Goal: Task Accomplishment & Management: Complete application form

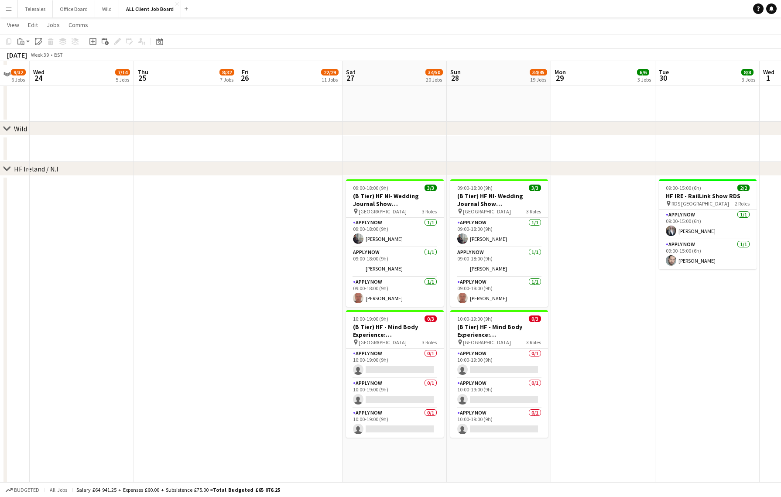
scroll to position [3256, 0]
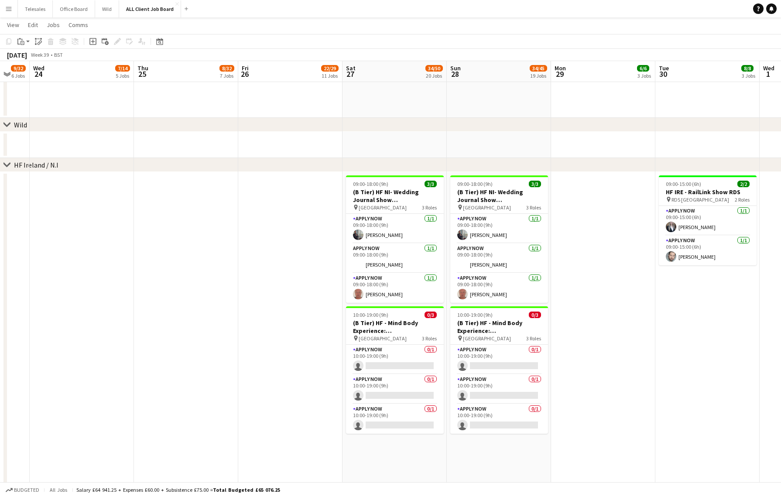
click at [276, 195] on app-date-cell at bounding box center [290, 443] width 104 height 543
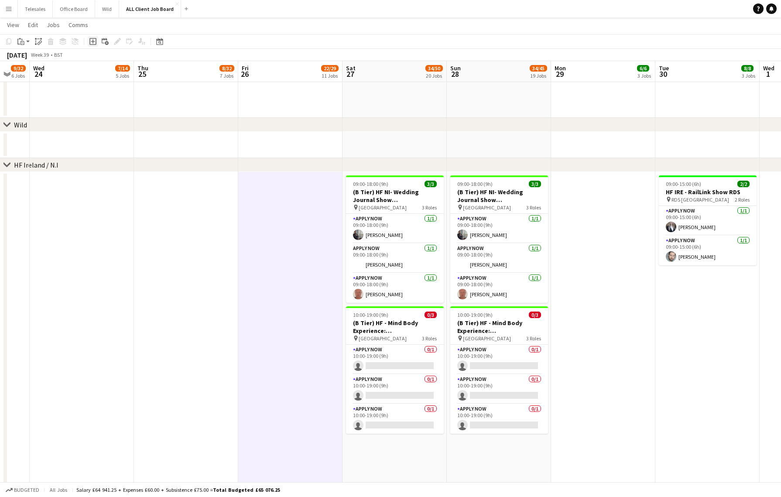
click at [95, 39] on icon "Add job" at bounding box center [92, 41] width 7 height 7
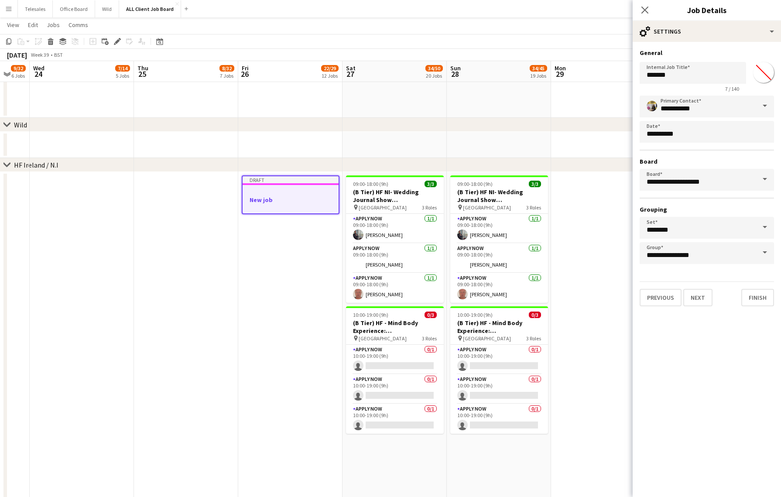
click at [283, 198] on h3 "New job" at bounding box center [290, 200] width 96 height 8
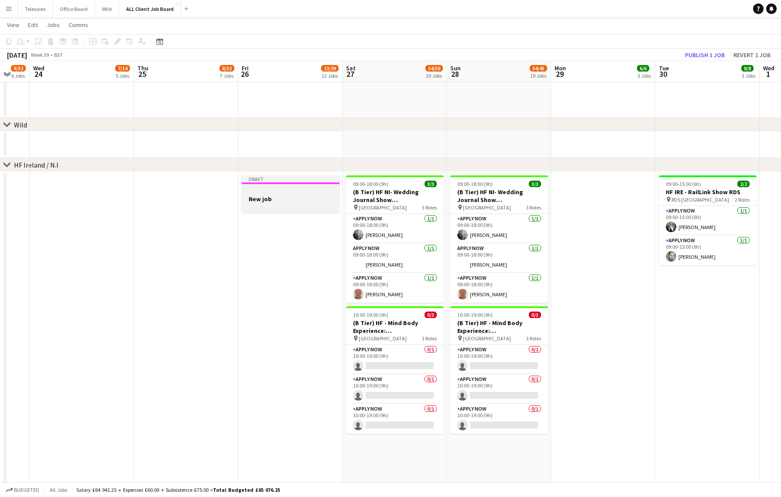
click at [316, 184] on app-job-card "Draft New job" at bounding box center [291, 193] width 98 height 37
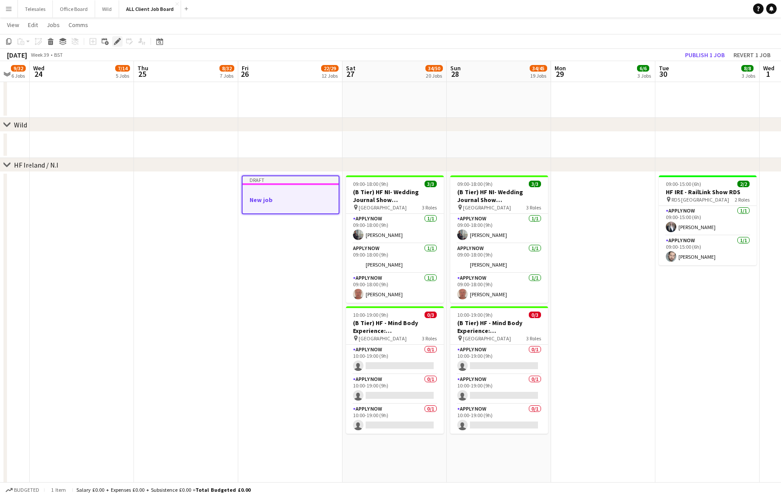
click at [119, 39] on icon at bounding box center [120, 39] width 2 height 2
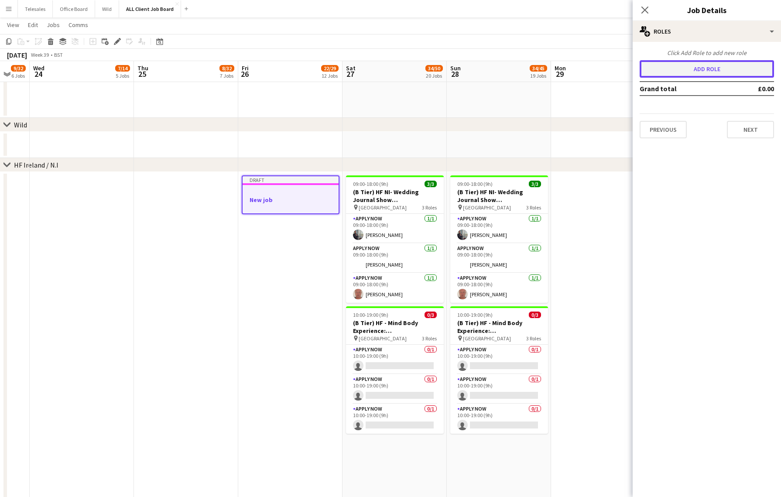
click at [718, 71] on button "Add role" at bounding box center [706, 68] width 134 height 17
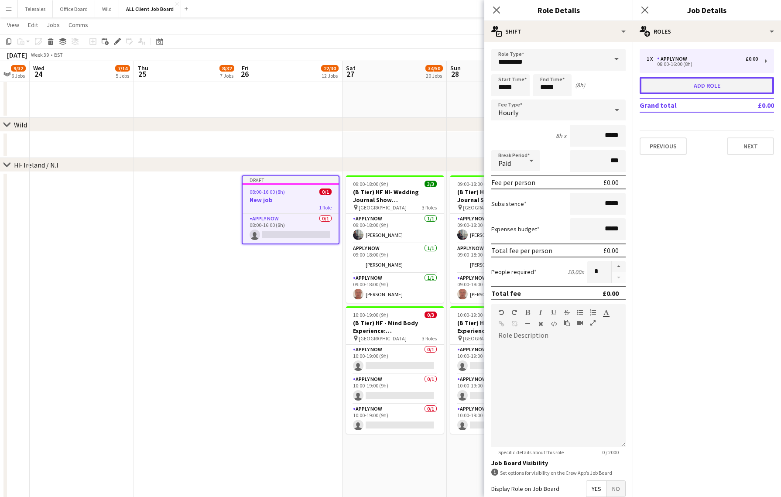
click at [710, 88] on button "Add role" at bounding box center [706, 85] width 134 height 17
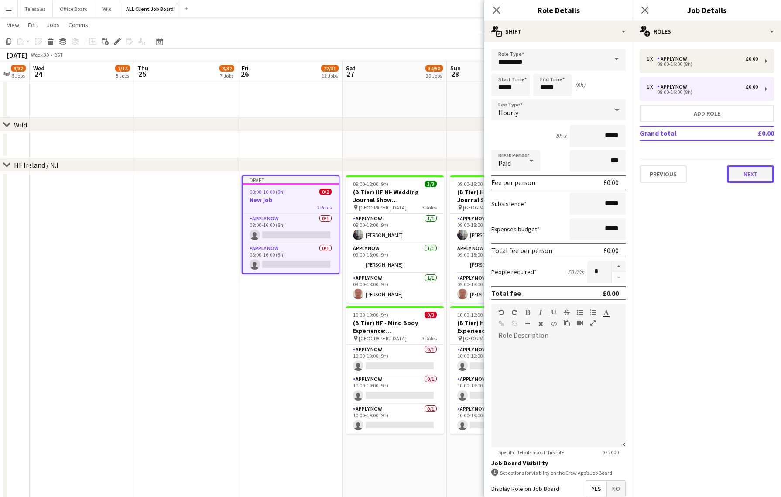
click at [744, 174] on button "Next" at bounding box center [750, 173] width 47 height 17
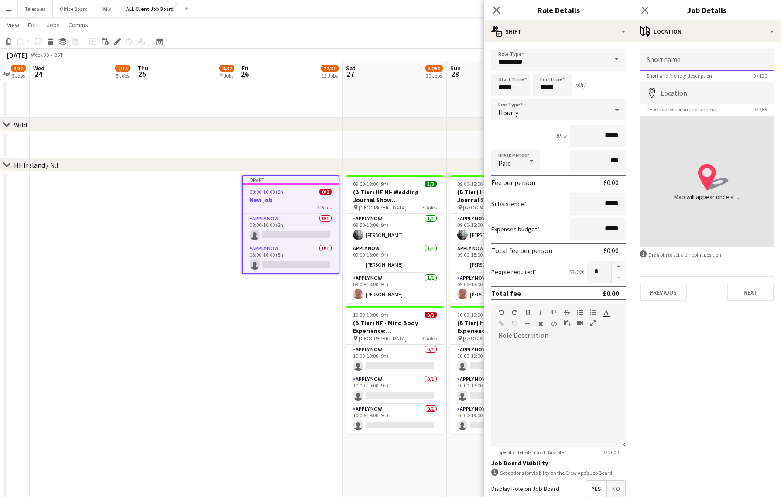
click at [686, 59] on input "Shortname" at bounding box center [706, 60] width 134 height 22
type input "*"
type input "****"
click at [684, 92] on input "Location" at bounding box center [706, 93] width 134 height 22
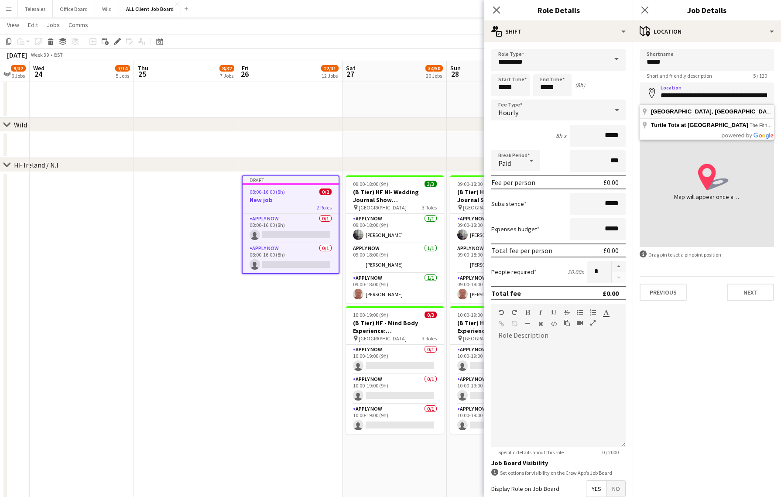
type input "**********"
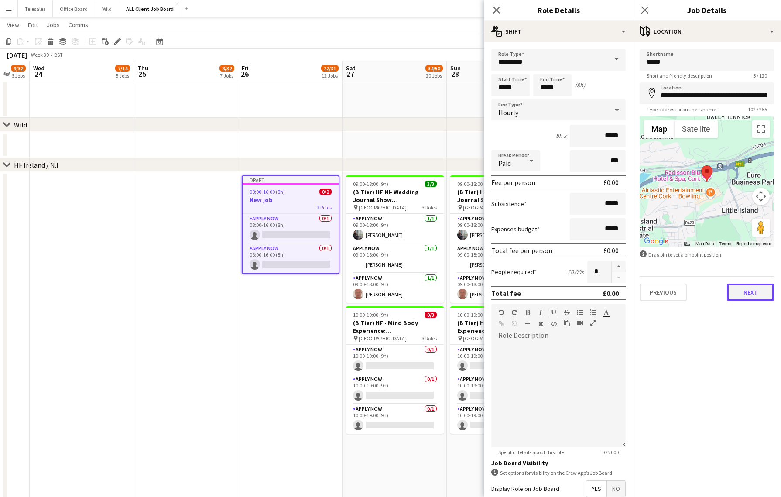
click at [751, 299] on button "Next" at bounding box center [750, 291] width 47 height 17
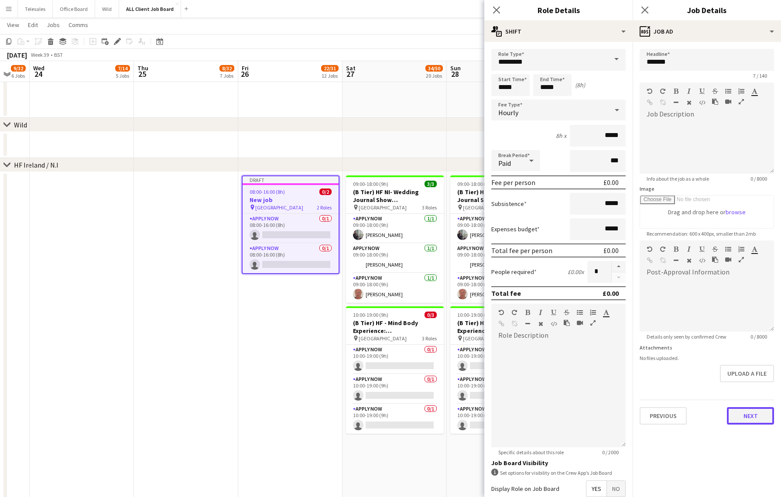
click at [746, 414] on button "Next" at bounding box center [750, 415] width 47 height 17
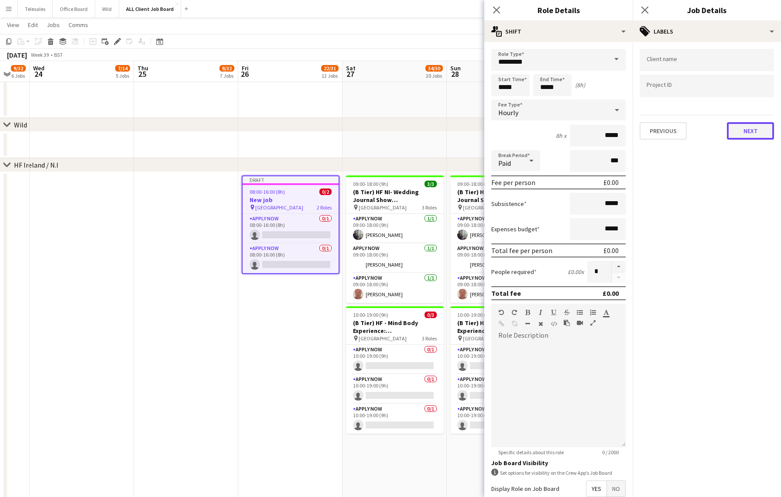
click at [758, 125] on button "Next" at bounding box center [750, 130] width 47 height 17
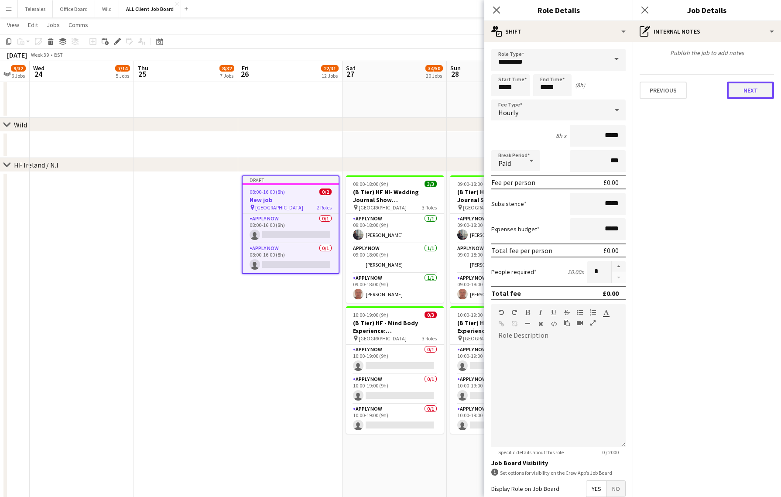
click at [741, 87] on button "Next" at bounding box center [750, 90] width 47 height 17
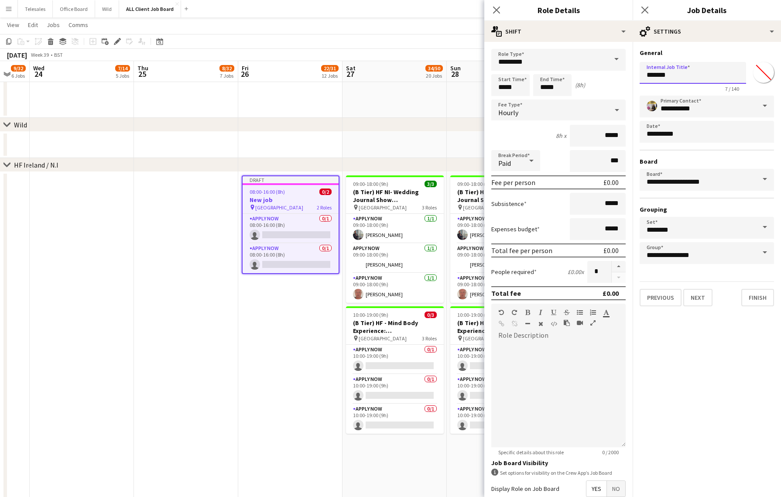
click at [695, 71] on input "*******" at bounding box center [692, 73] width 106 height 22
type input "**********"
click at [761, 298] on button "Finish" at bounding box center [757, 297] width 33 height 17
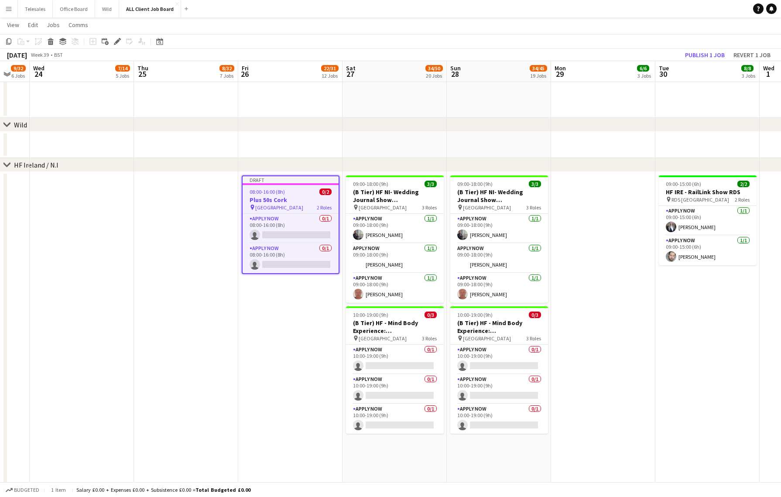
click at [294, 191] on div "08:00-16:00 (8h) 0/2" at bounding box center [290, 191] width 96 height 7
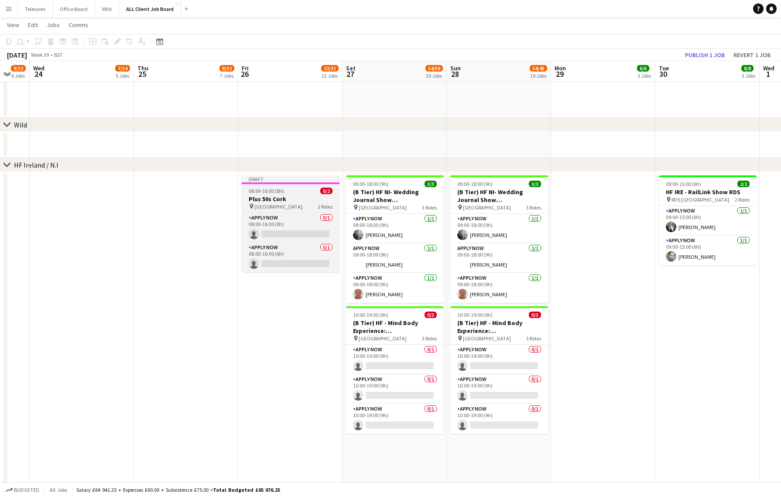
click at [288, 193] on div "08:00-16:00 (8h) 0/2" at bounding box center [291, 191] width 98 height 7
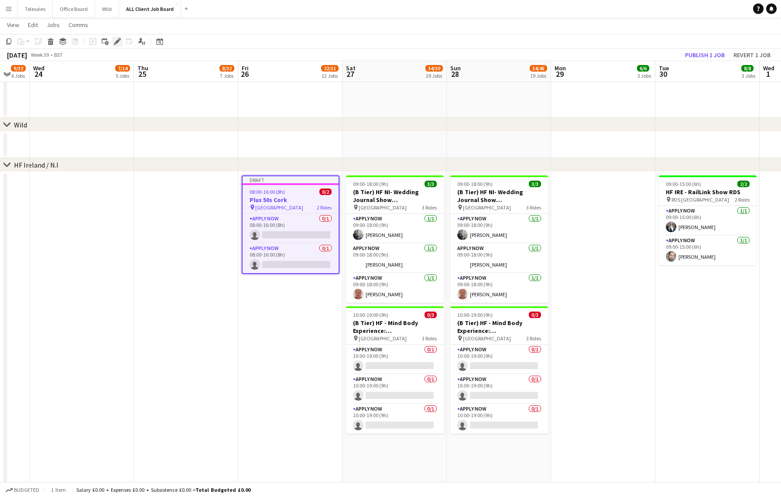
click at [118, 40] on icon at bounding box center [117, 41] width 5 height 5
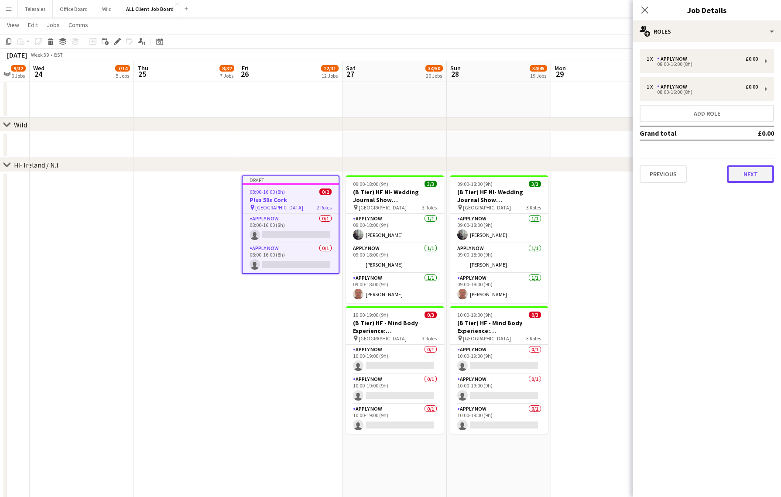
click at [743, 173] on button "Next" at bounding box center [750, 173] width 47 height 17
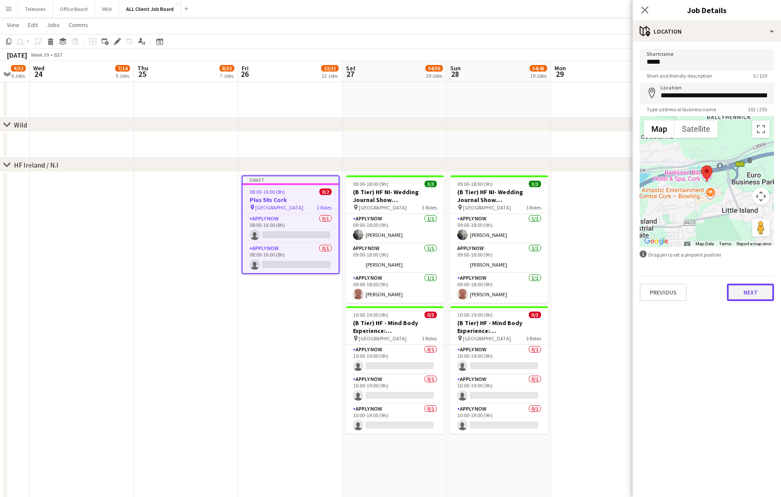
click at [747, 294] on button "Next" at bounding box center [750, 291] width 47 height 17
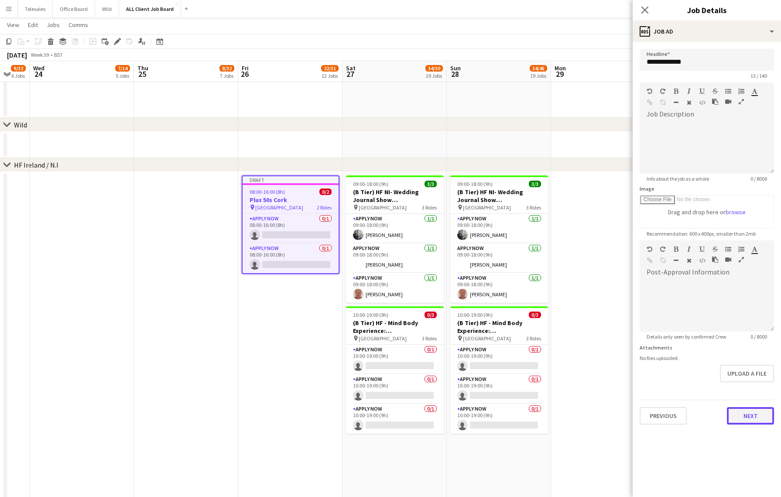
click at [753, 418] on button "Next" at bounding box center [750, 415] width 47 height 17
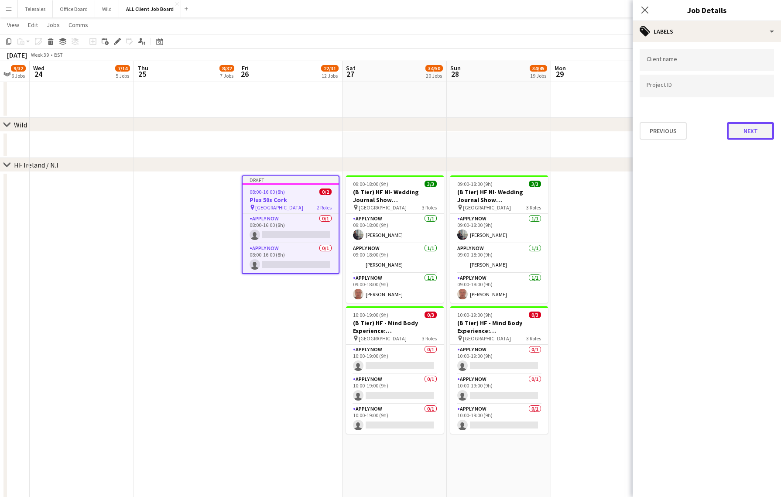
click at [743, 129] on button "Next" at bounding box center [750, 130] width 47 height 17
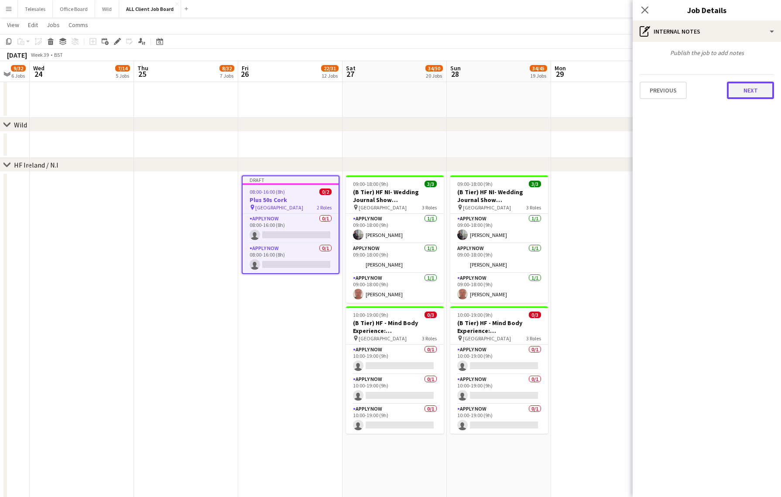
click at [744, 91] on button "Next" at bounding box center [750, 90] width 47 height 17
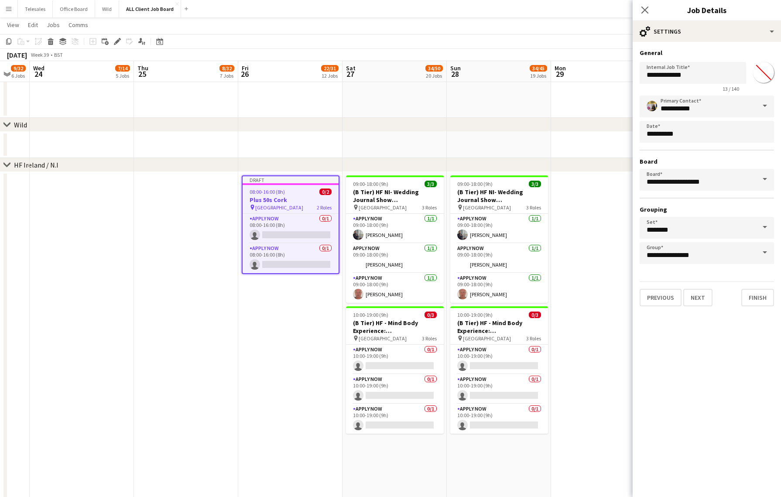
click at [757, 71] on input "*******" at bounding box center [762, 72] width 31 height 31
type input "*******"
click at [759, 295] on button "Finish" at bounding box center [757, 297] width 33 height 17
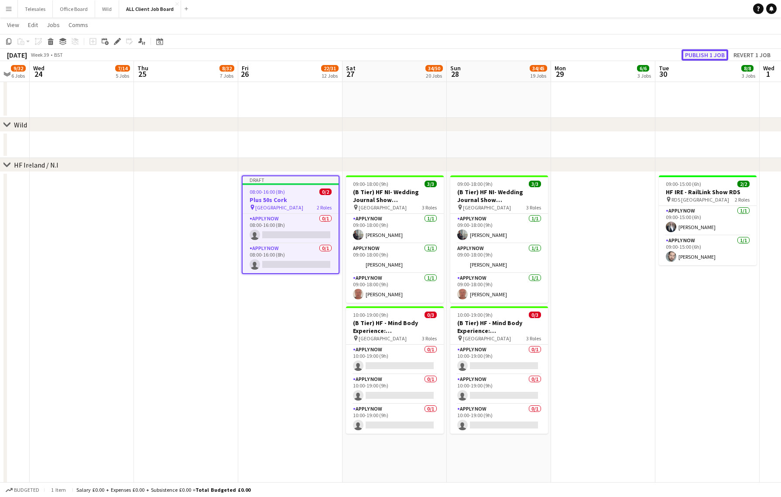
click at [702, 52] on button "Publish 1 job" at bounding box center [704, 54] width 47 height 11
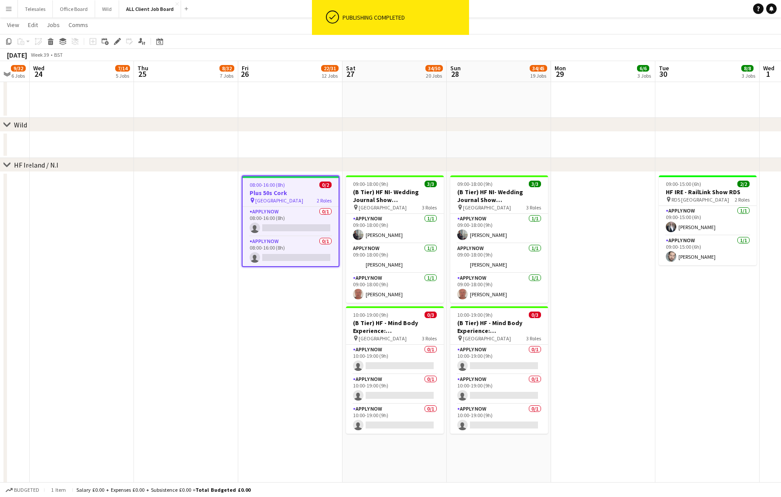
click at [287, 205] on app-job-card "08:00-16:00 (8h) 0/2 Plus 50s Cork pin Cork 2 Roles APPLY NOW 0/1 08:00-16:00 (…" at bounding box center [291, 221] width 98 height 92
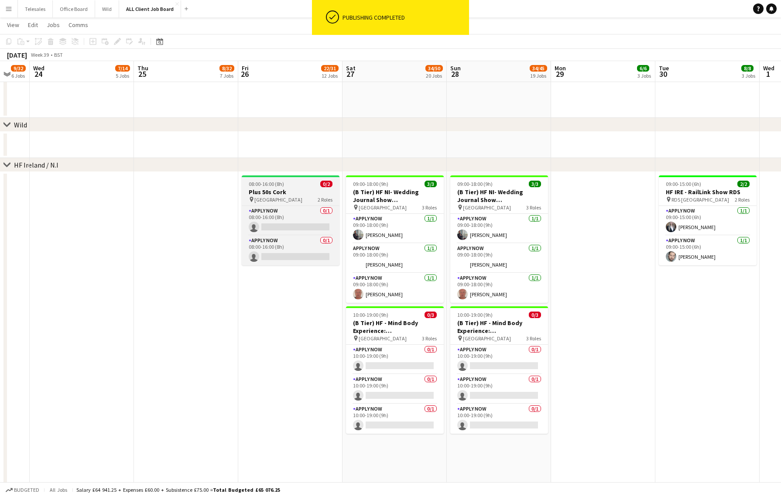
click at [273, 192] on h3 "Plus 50s Cork" at bounding box center [291, 192] width 98 height 8
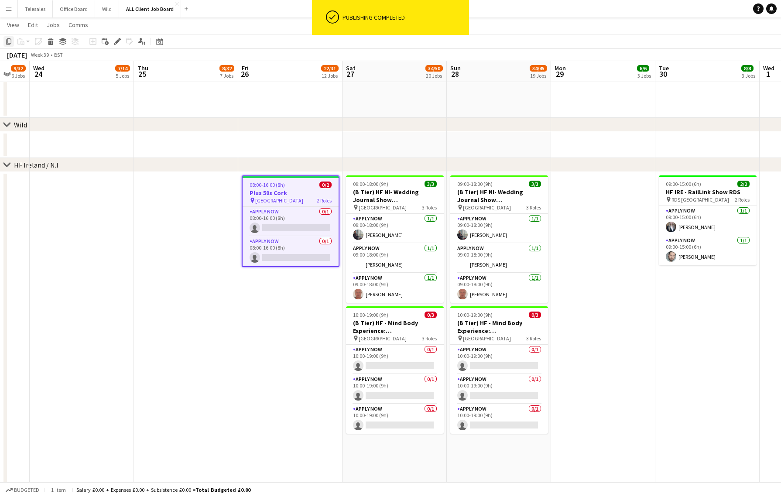
click at [10, 41] on icon "Copy" at bounding box center [8, 41] width 7 height 7
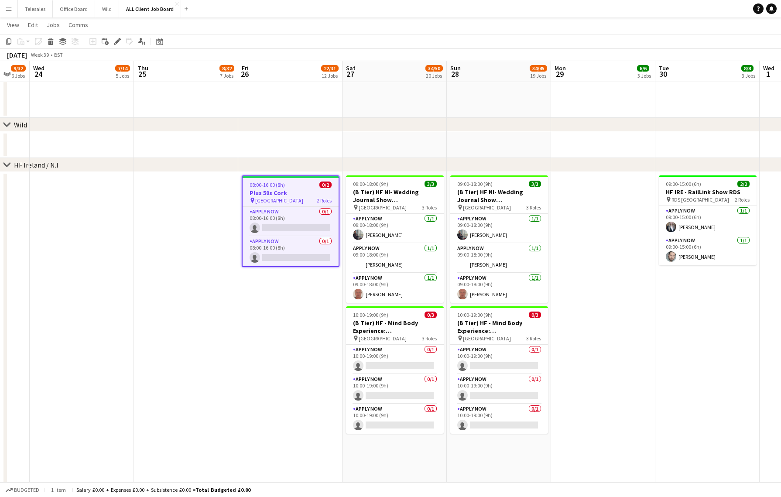
click at [390, 446] on app-date-cell "09:00-18:00 (9h) 3/3 (B Tier) HF NI- Wedding Journal Show [GEOGRAPHIC_DATA] pin…" at bounding box center [394, 443] width 104 height 543
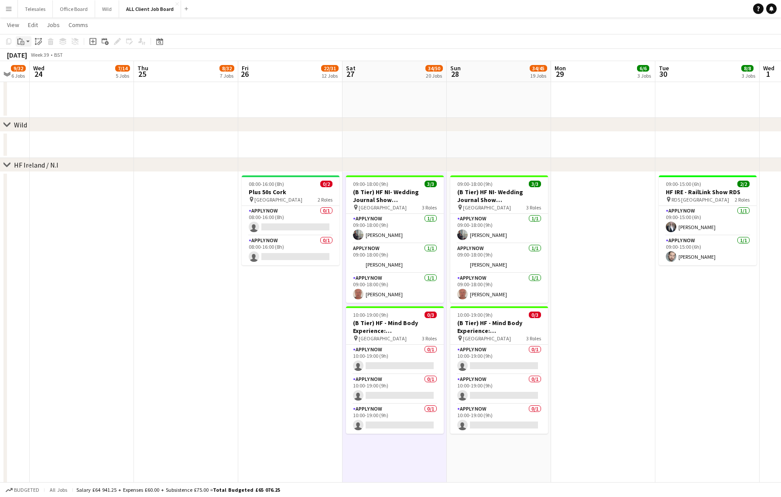
click at [18, 38] on icon "Paste" at bounding box center [20, 41] width 7 height 7
click at [50, 72] on link "Paste with crew Command Shift V" at bounding box center [57, 73] width 69 height 8
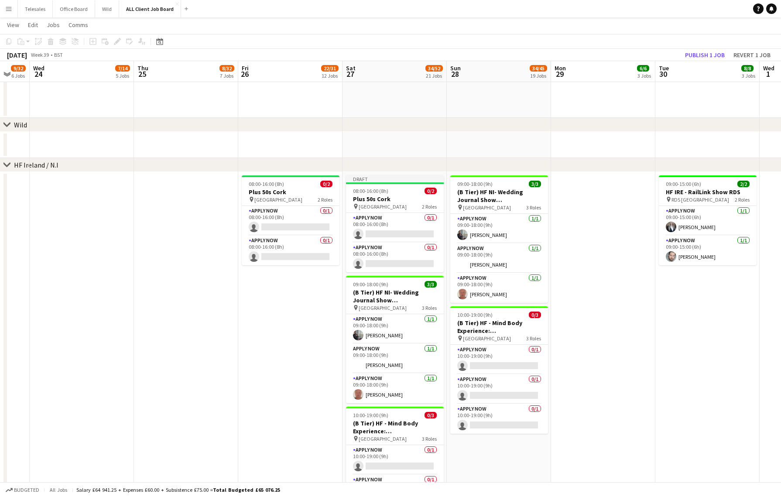
click at [703, 49] on div "[DATE] Week 39 • BST Publish 1 job Revert 1 job" at bounding box center [390, 55] width 781 height 12
click at [702, 53] on button "Publish 1 job" at bounding box center [704, 54] width 47 height 11
